Goal: Task Accomplishment & Management: Manage account settings

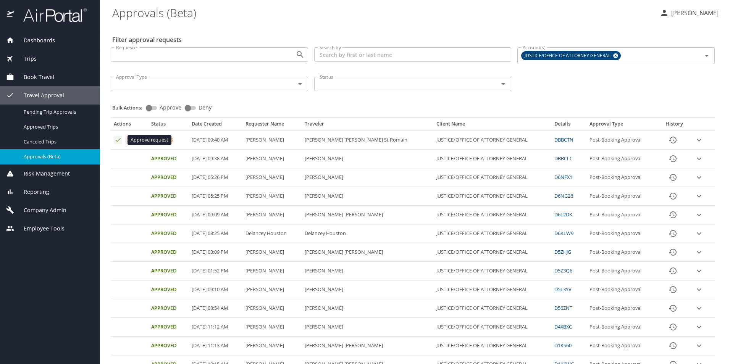
click at [116, 141] on icon "Approval table" at bounding box center [118, 139] width 7 height 7
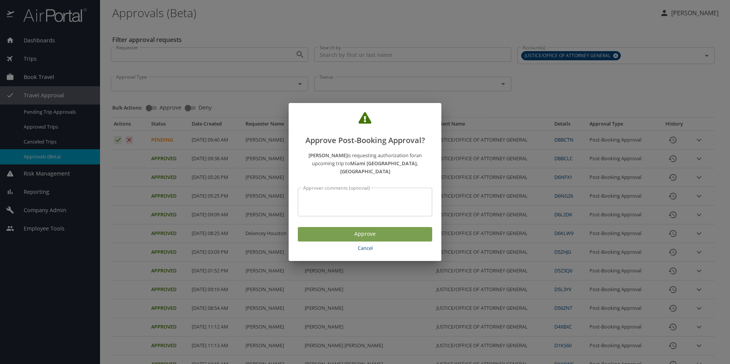
click at [366, 229] on span "Approve" at bounding box center [365, 234] width 122 height 10
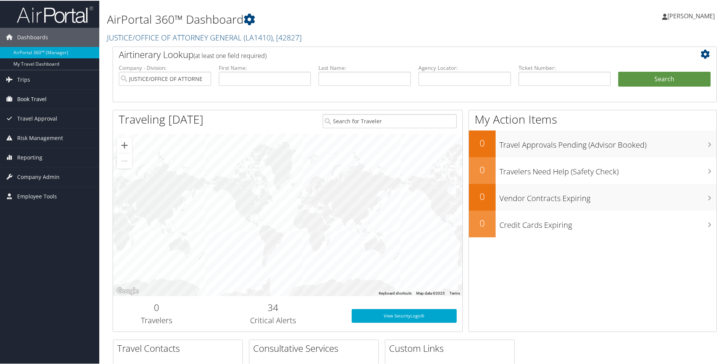
click at [41, 98] on span "Book Travel" at bounding box center [31, 98] width 29 height 19
click at [43, 139] on span "Travel Approval" at bounding box center [37, 140] width 40 height 19
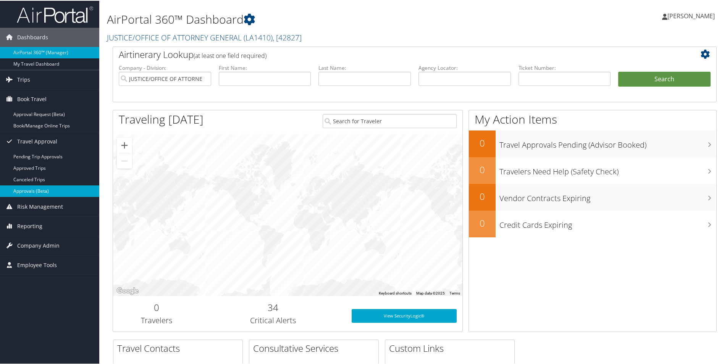
click at [42, 190] on link "Approvals (Beta)" at bounding box center [49, 190] width 99 height 11
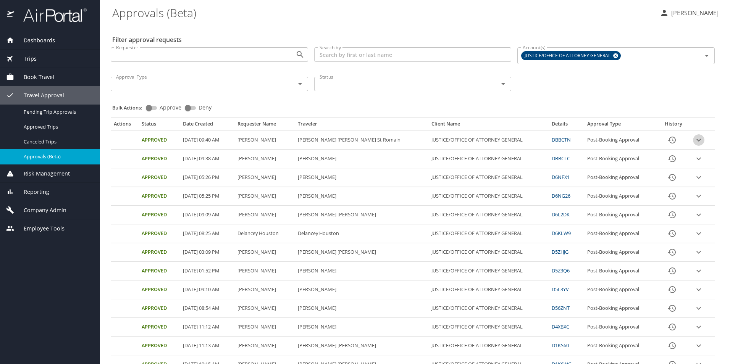
click at [694, 139] on icon "expand row" at bounding box center [698, 140] width 9 height 9
